Goal: Task Accomplishment & Management: Complete application form

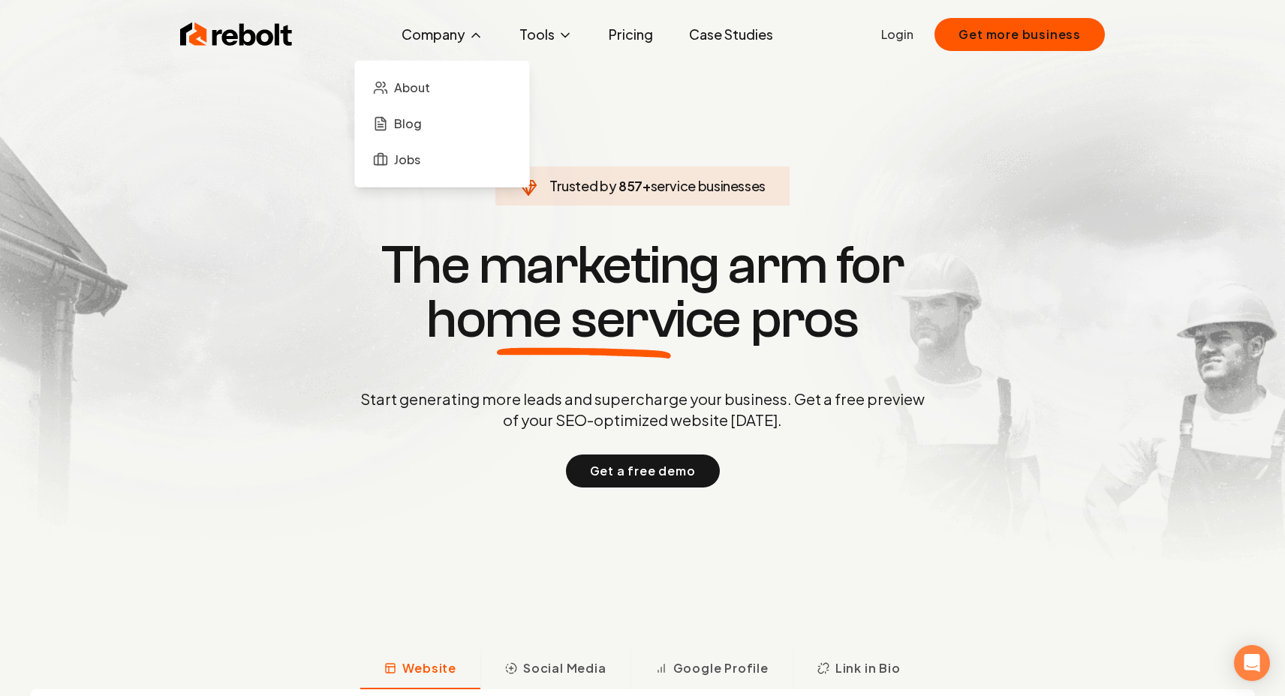
click at [461, 26] on button "Company" at bounding box center [442, 35] width 106 height 30
click at [414, 88] on span "About" at bounding box center [412, 88] width 36 height 18
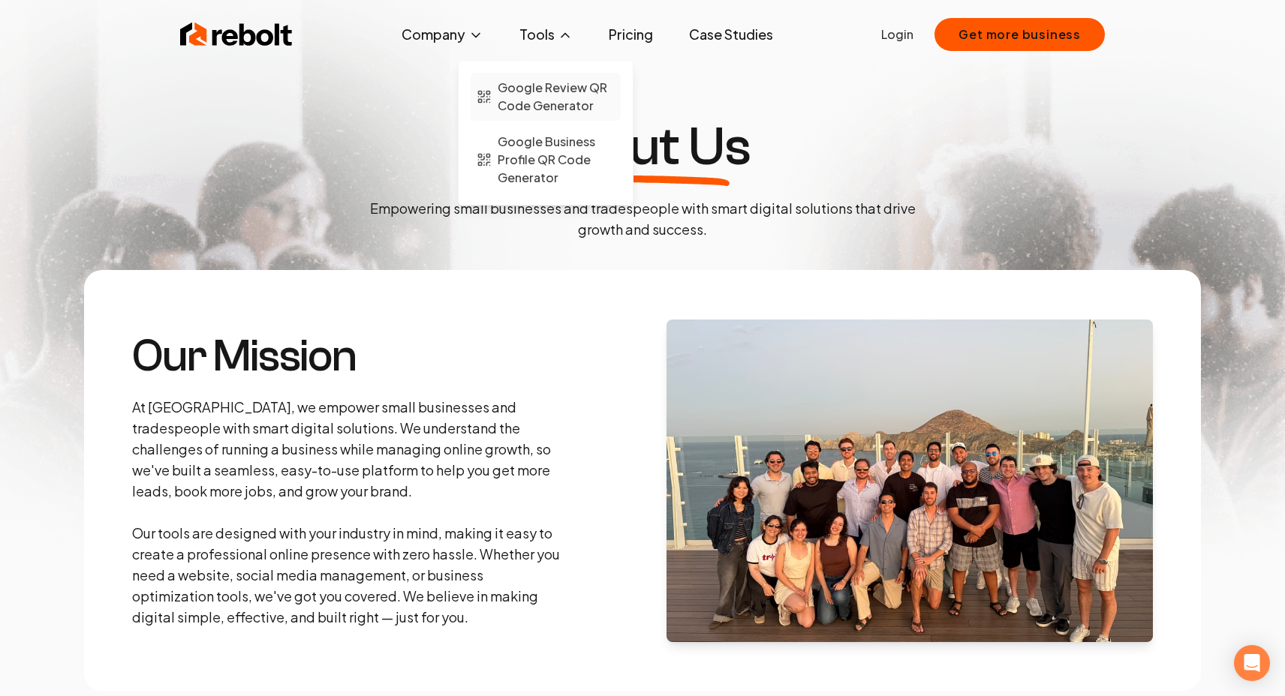
click at [529, 93] on span "Google Review QR Code Generator" at bounding box center [555, 97] width 117 height 36
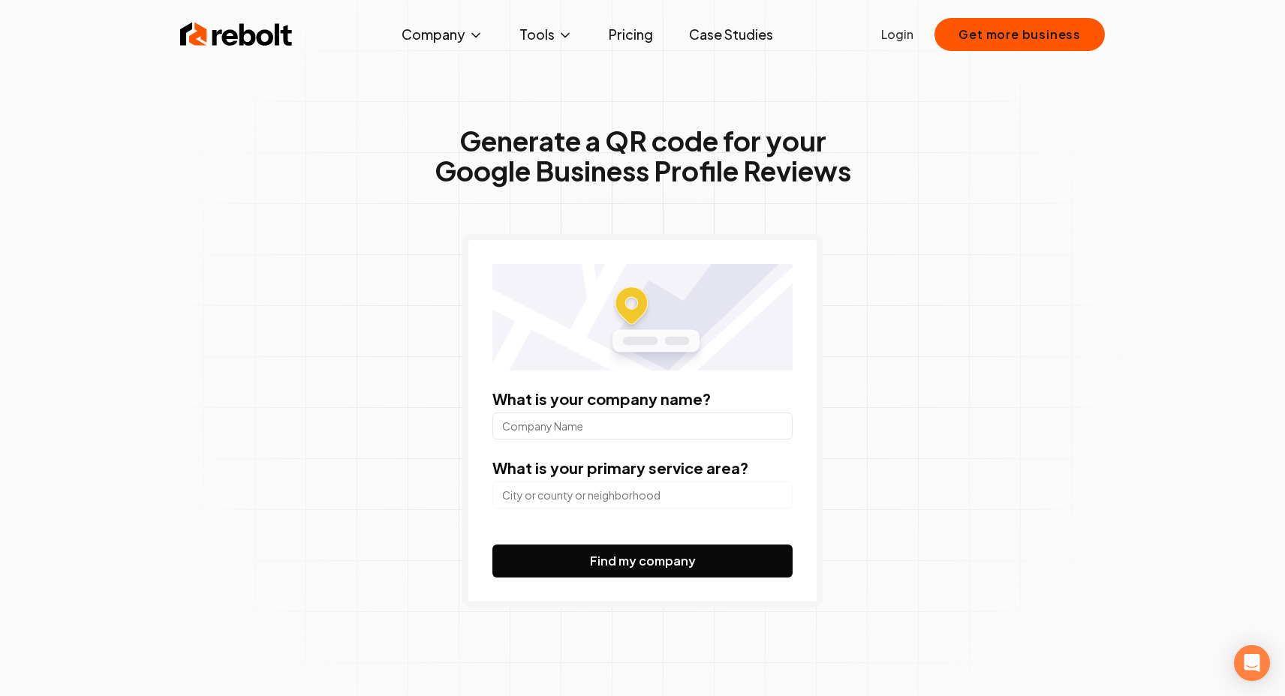
click at [269, 18] on div "Rebolt Company About Blog Jobs Tools Google Review QR Code Generator Google Bus…" at bounding box center [642, 34] width 960 height 45
click at [262, 32] on img at bounding box center [236, 35] width 113 height 30
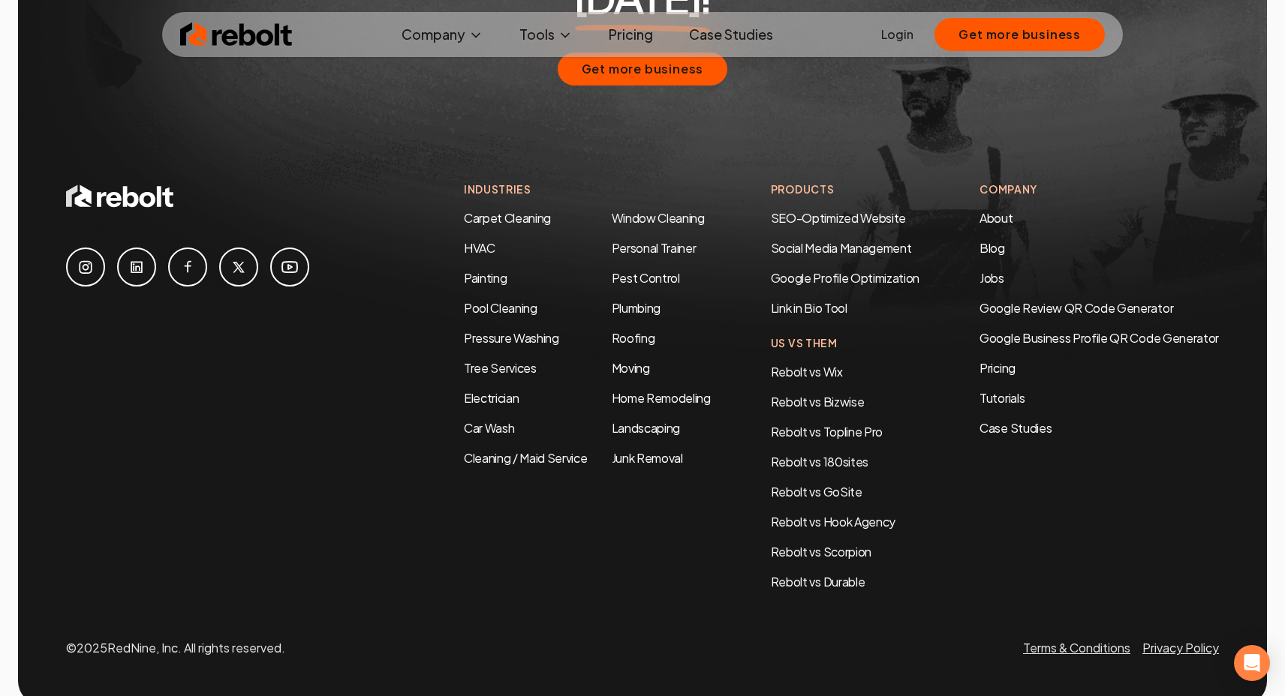
scroll to position [7264, 0]
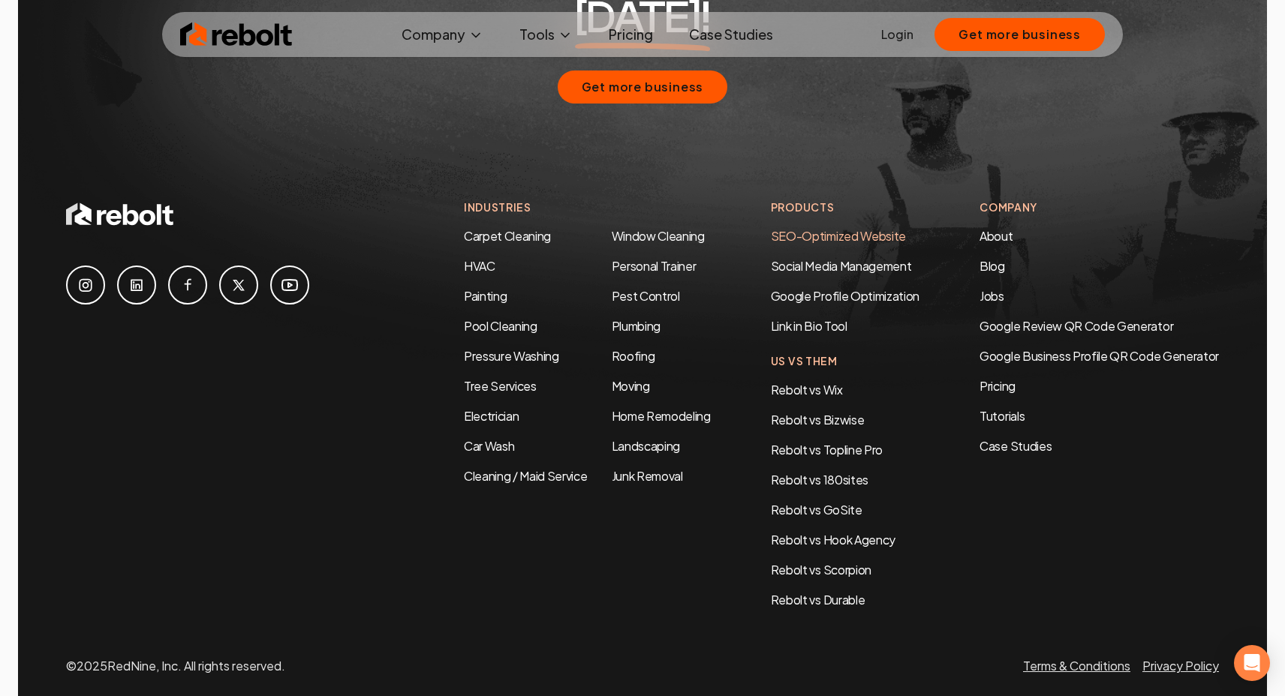
click at [823, 228] on link "SEO-Optimized Website" at bounding box center [838, 236] width 135 height 16
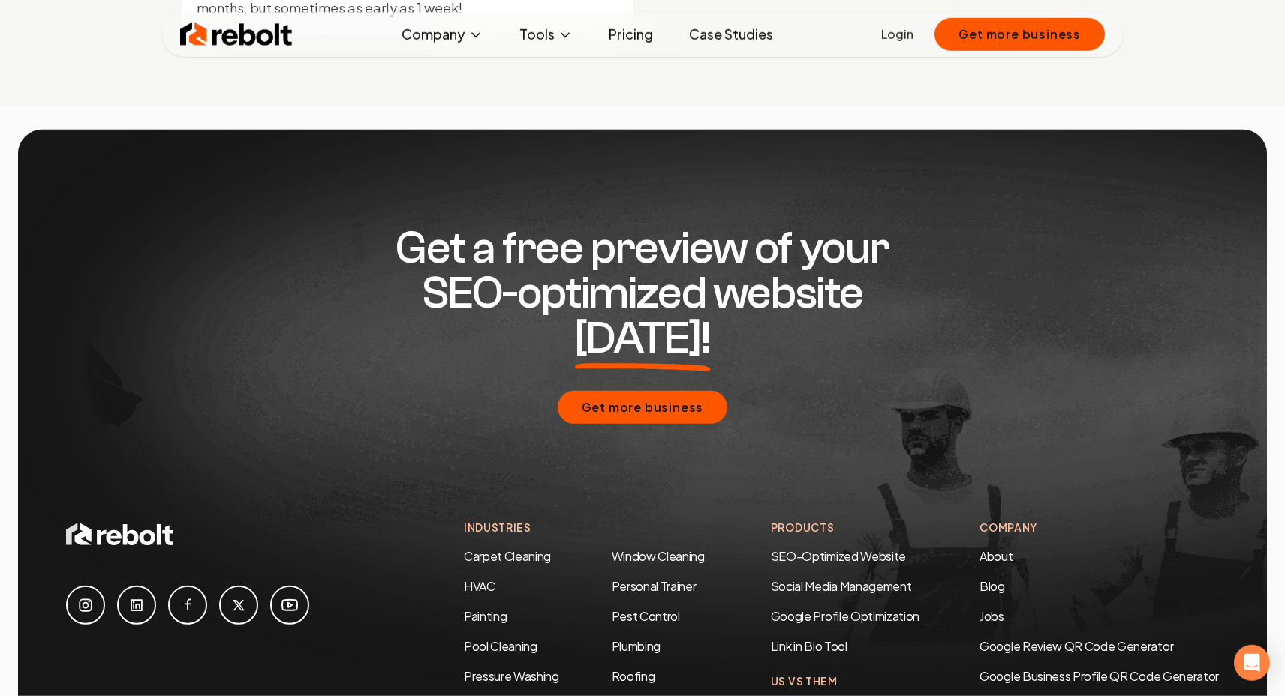
scroll to position [7264, 0]
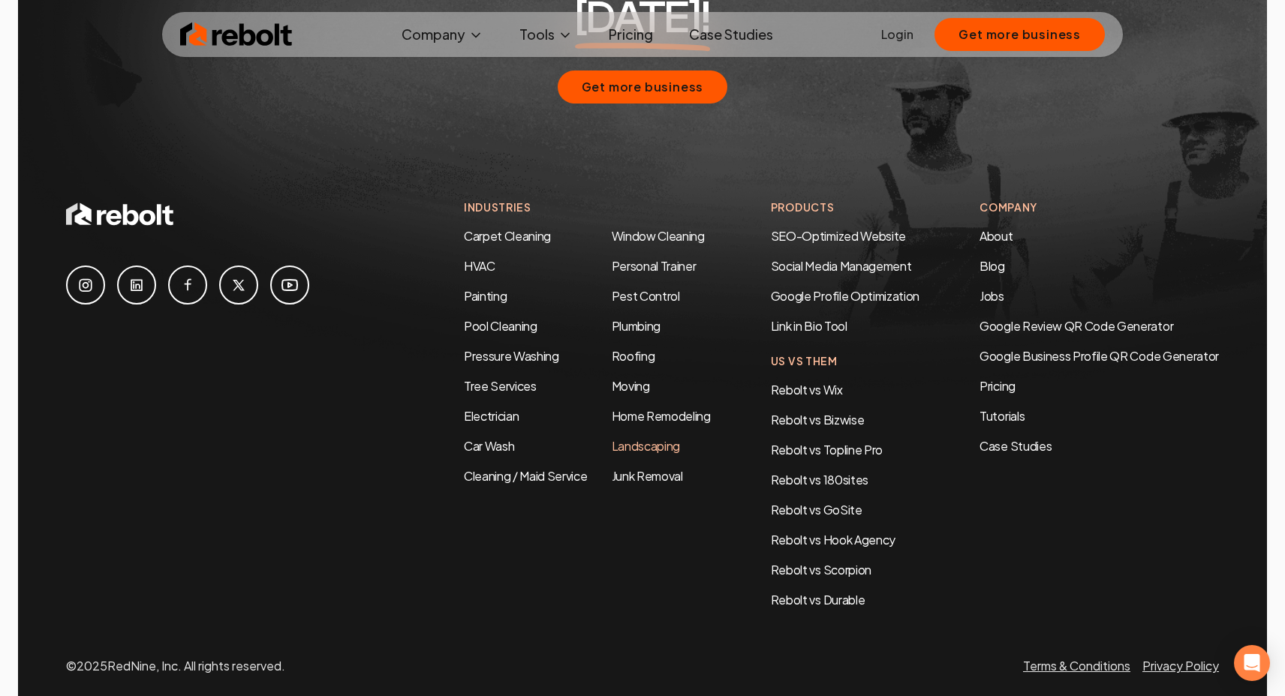
click at [628, 438] on link "Landscaping" at bounding box center [646, 446] width 68 height 16
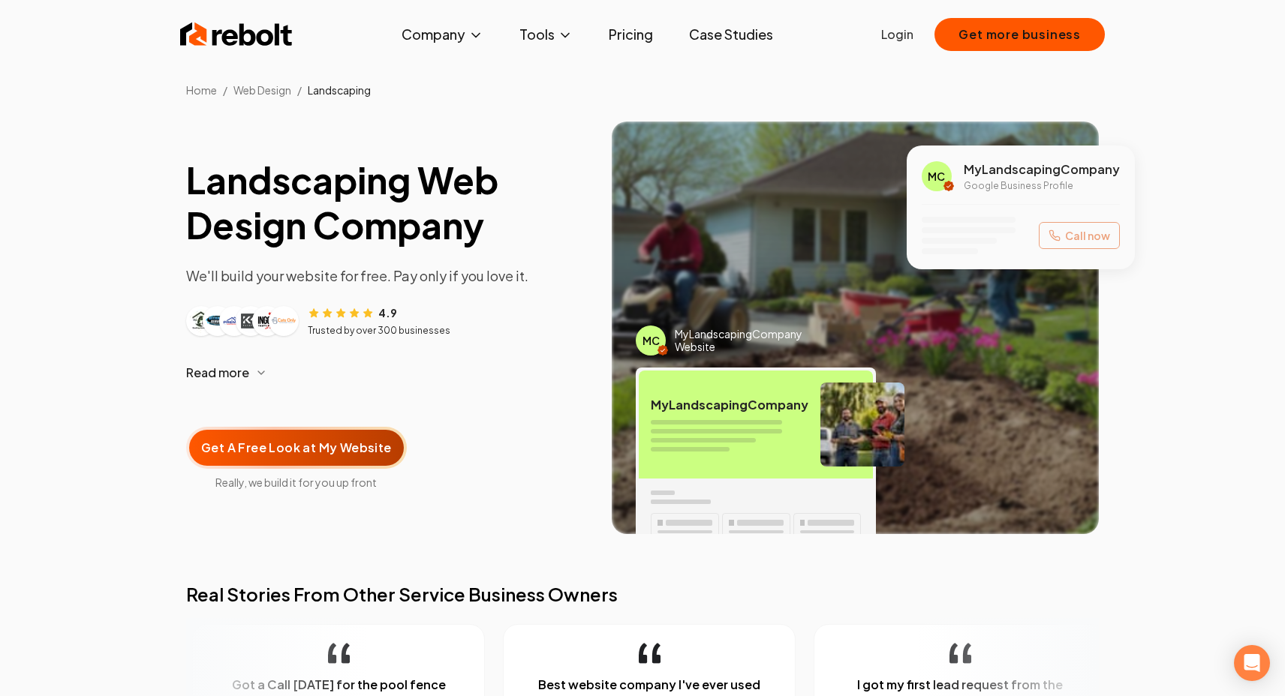
click at [898, 27] on link "Login" at bounding box center [897, 35] width 32 height 18
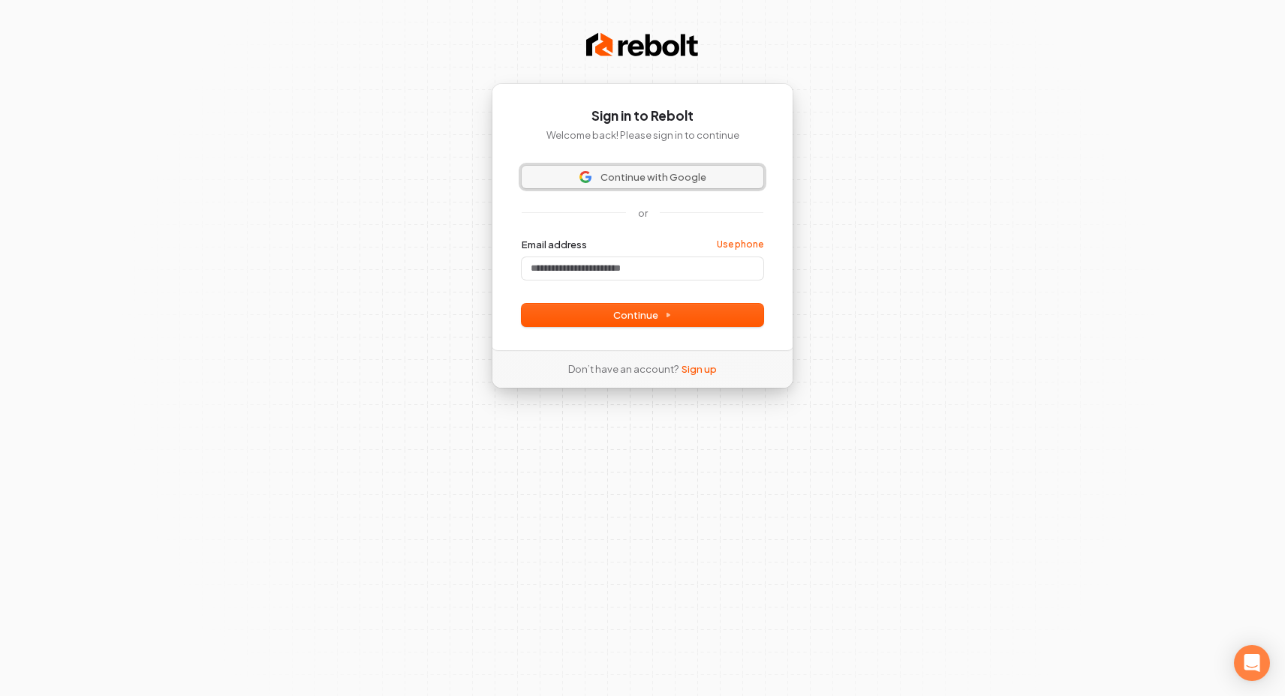
click at [679, 173] on span "Continue with Google" at bounding box center [653, 177] width 106 height 14
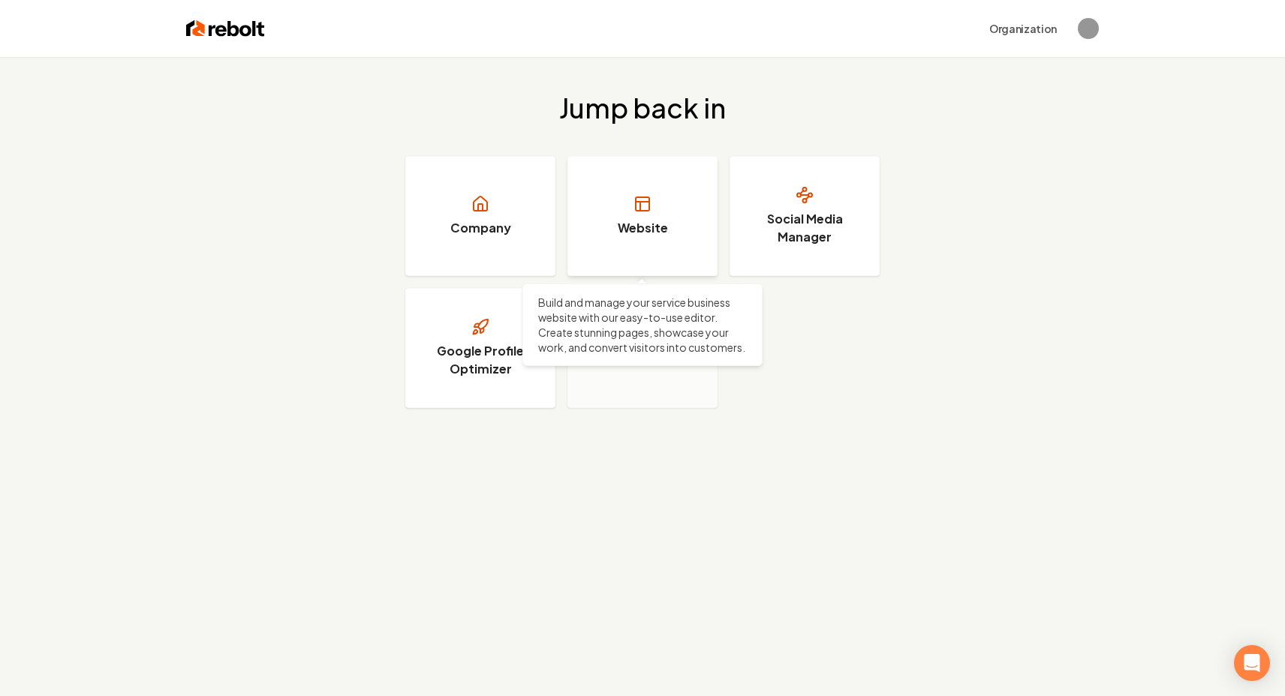
click at [641, 223] on h3 "Website" at bounding box center [643, 228] width 50 height 18
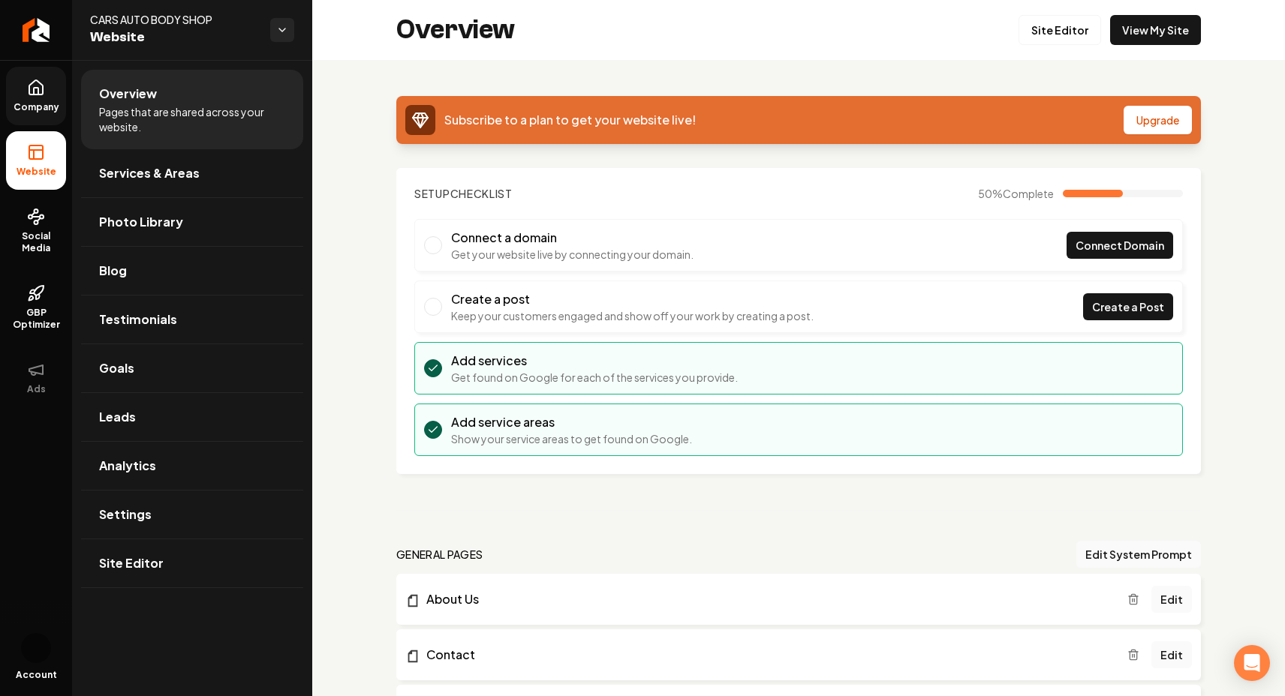
click at [17, 122] on link "Company" at bounding box center [36, 96] width 60 height 59
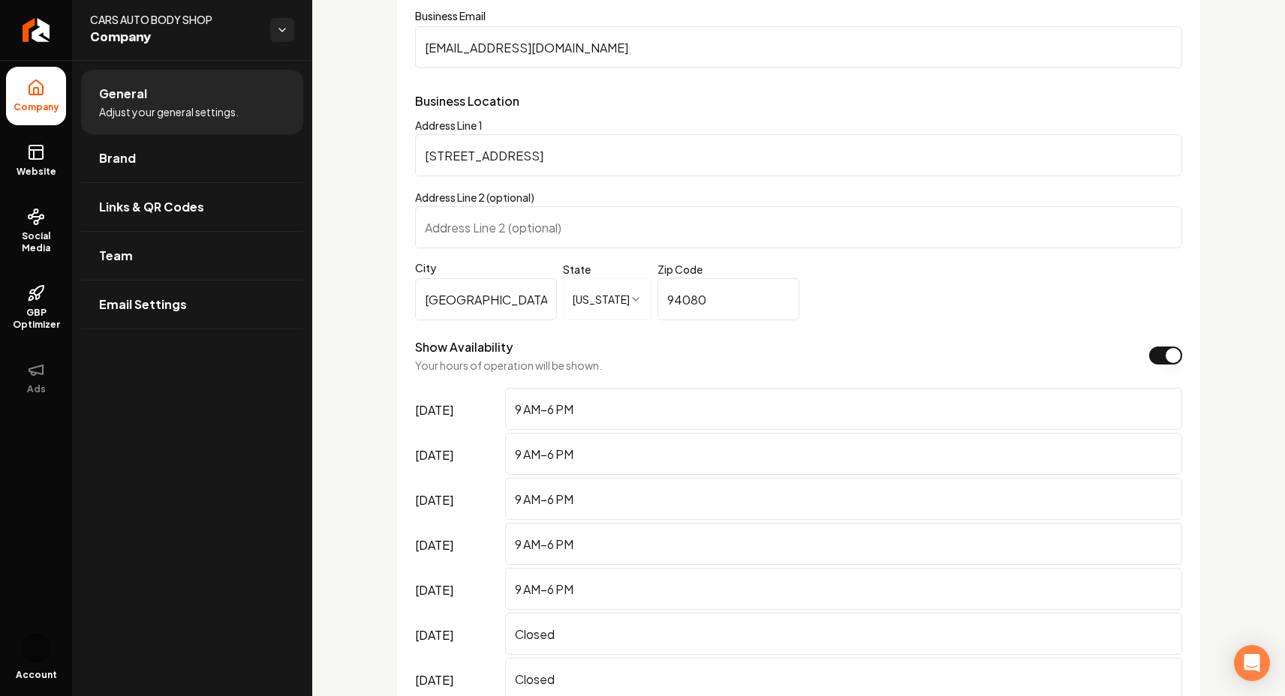
scroll to position [916, 0]
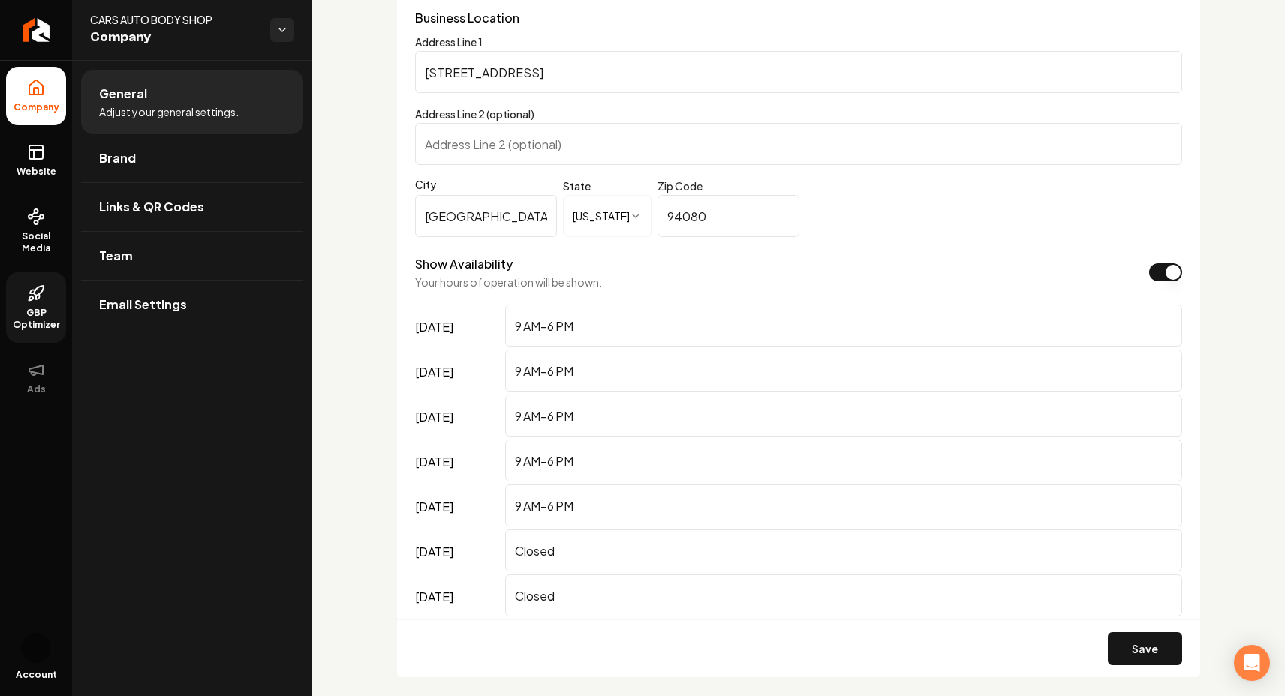
click at [36, 301] on icon at bounding box center [36, 293] width 18 height 18
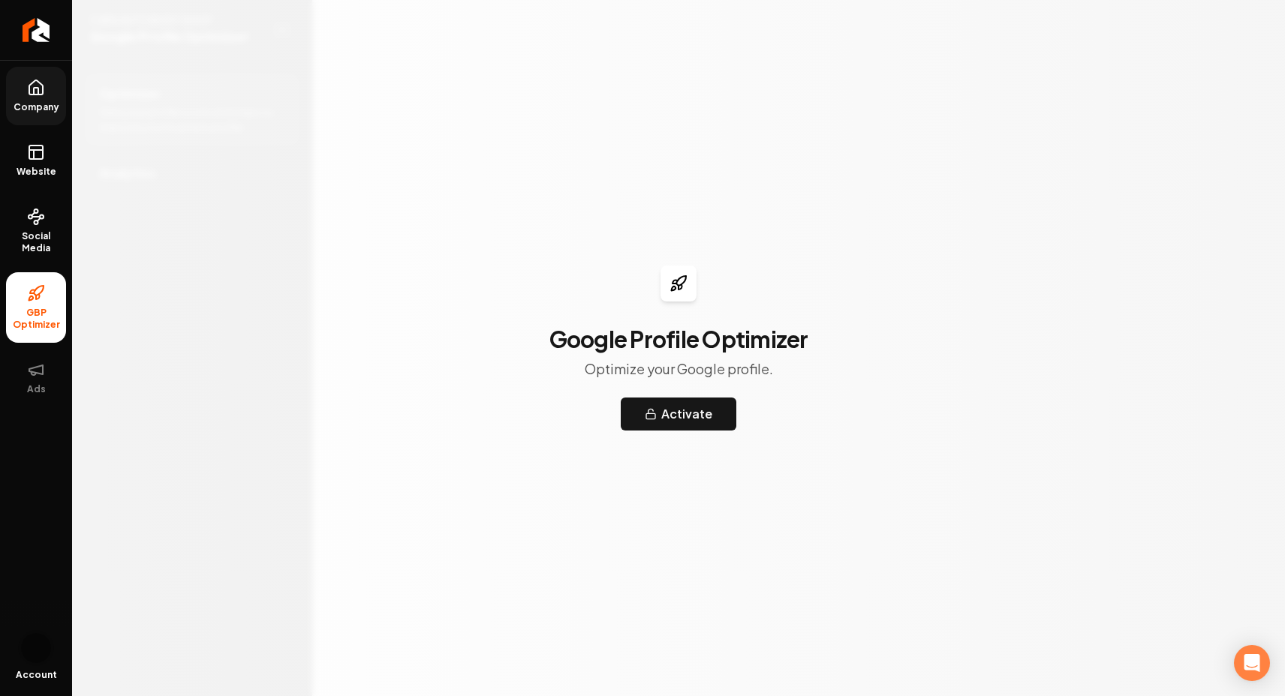
click at [34, 648] on img "Open user button" at bounding box center [36, 648] width 30 height 30
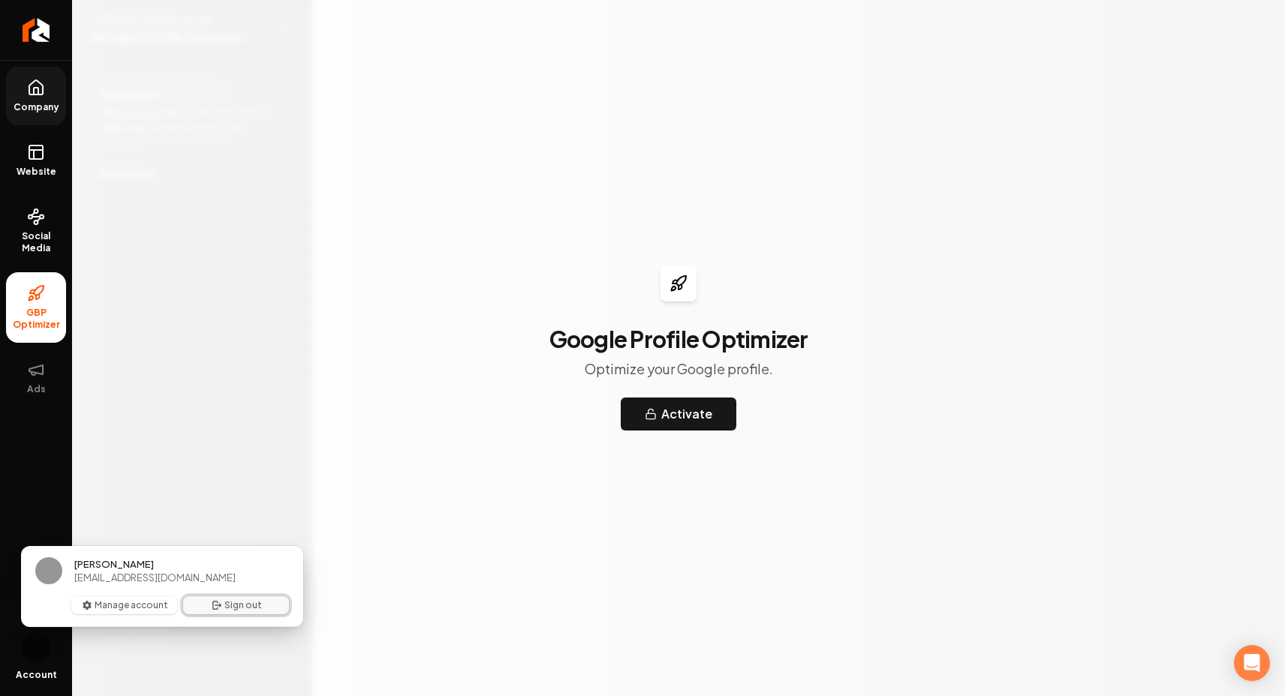
click at [239, 602] on button "Sign out" at bounding box center [236, 606] width 106 height 18
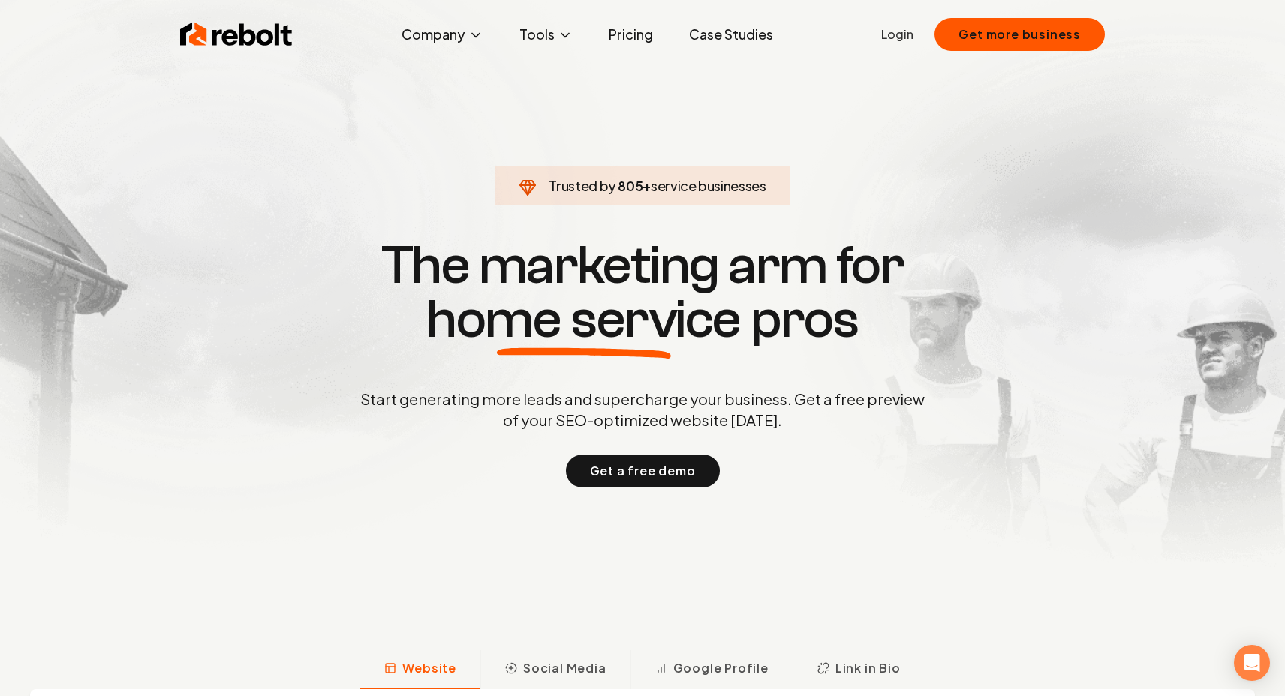
click at [905, 28] on link "Login" at bounding box center [897, 35] width 32 height 18
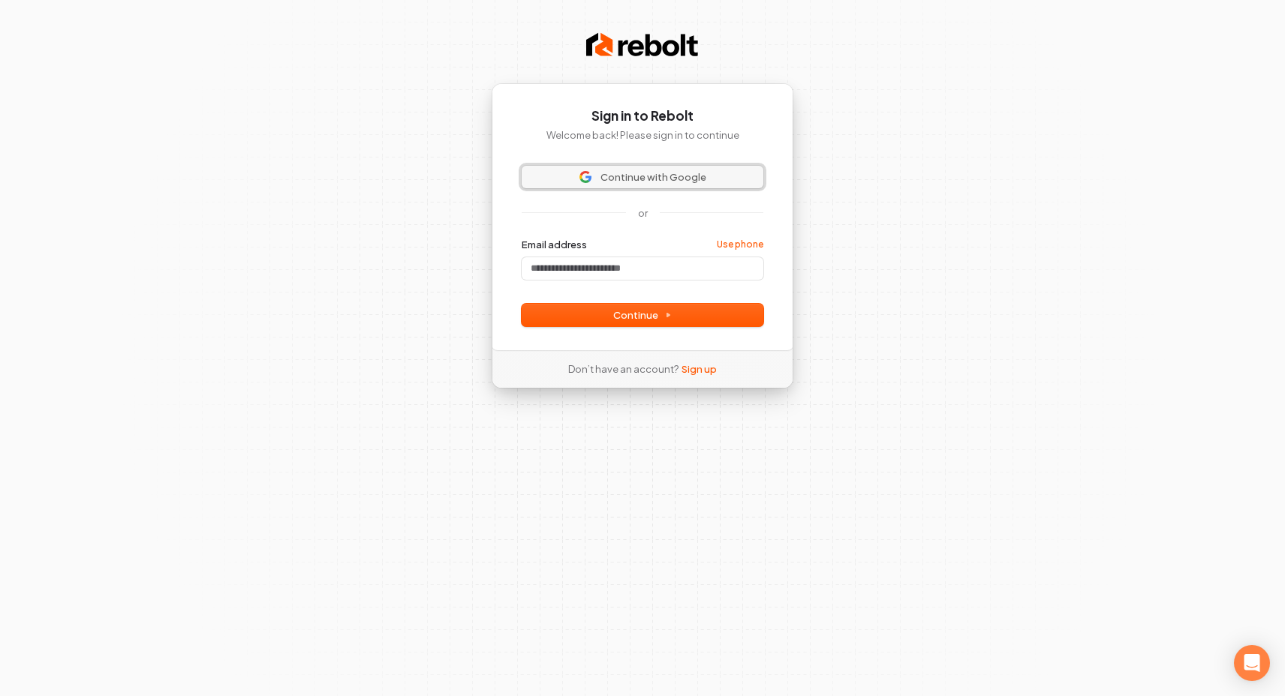
click at [633, 170] on span "Continue with Google" at bounding box center [653, 177] width 106 height 14
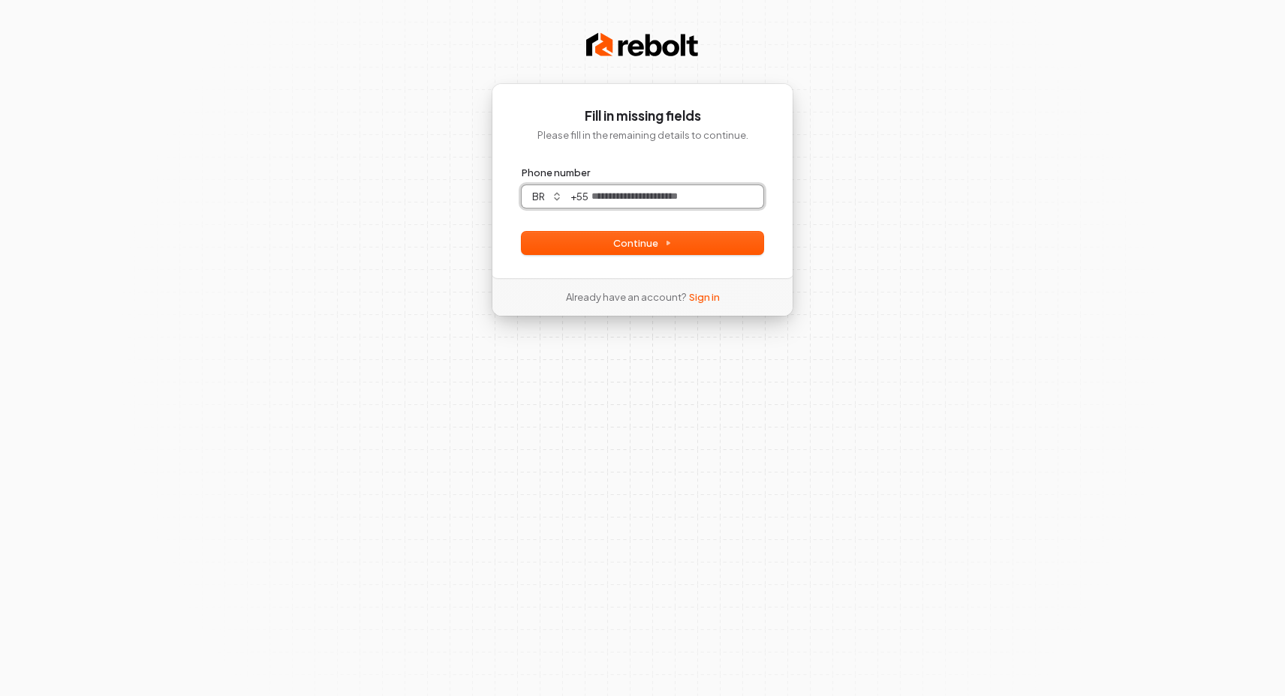
click at [652, 194] on input "Phone number" at bounding box center [675, 196] width 175 height 23
type input "*"
click at [660, 256] on div "**********" at bounding box center [642, 180] width 302 height 195
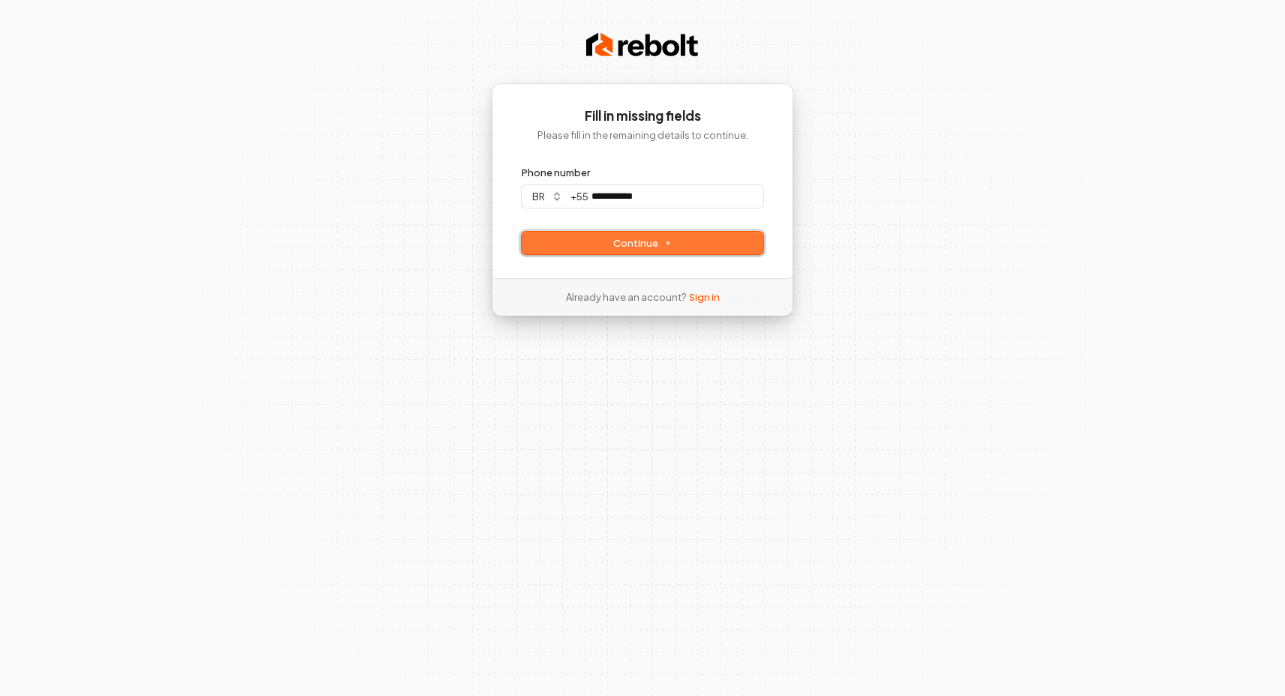
click at [657, 244] on span "Continue" at bounding box center [642, 243] width 59 height 14
type input "**********"
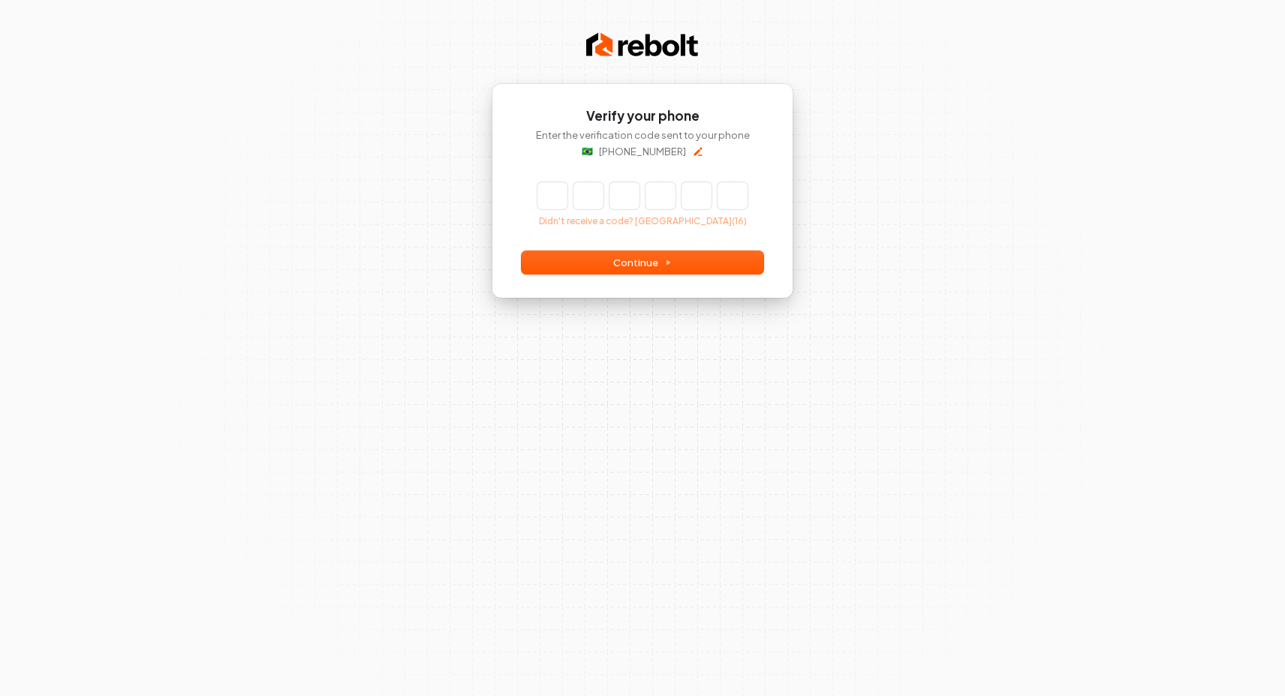
click at [545, 201] on input "Enter verification code" at bounding box center [642, 195] width 210 height 27
type input "******"
